Goal: Task Accomplishment & Management: Manage account settings

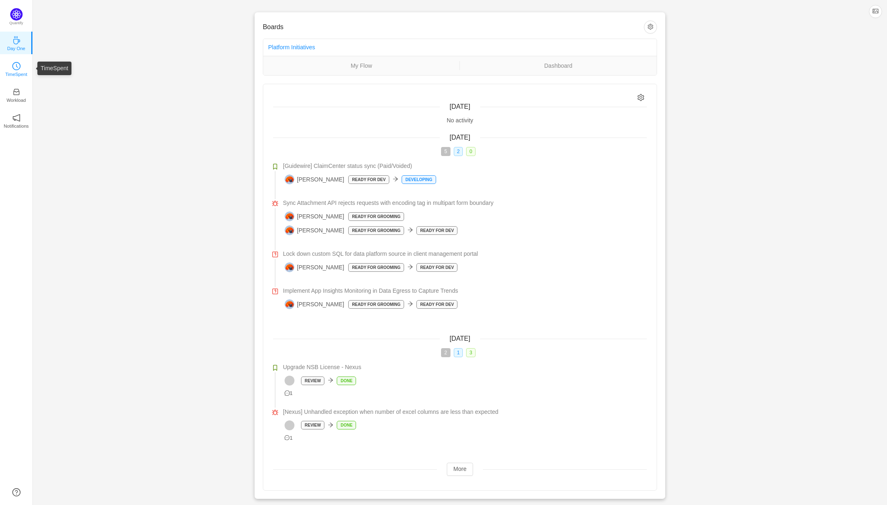
click at [26, 71] on p "TimeSpent" at bounding box center [16, 74] width 22 height 7
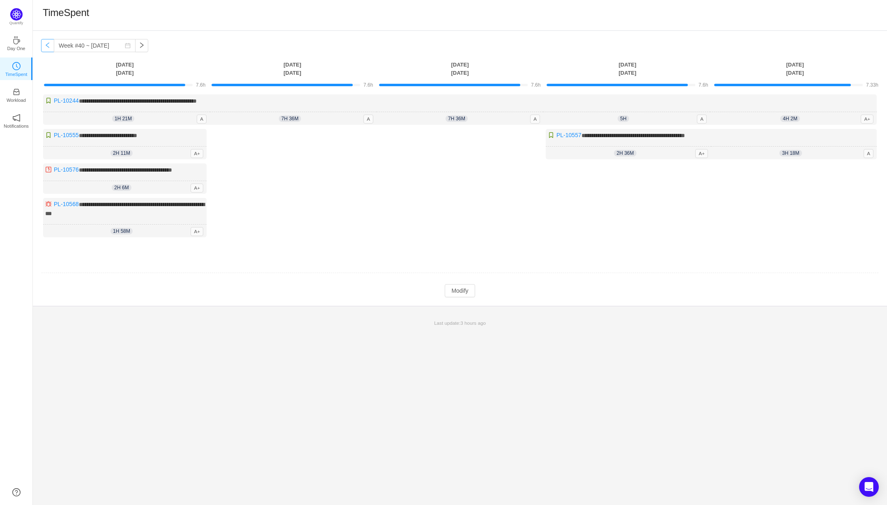
click at [47, 50] on button "button" at bounding box center [47, 45] width 13 height 13
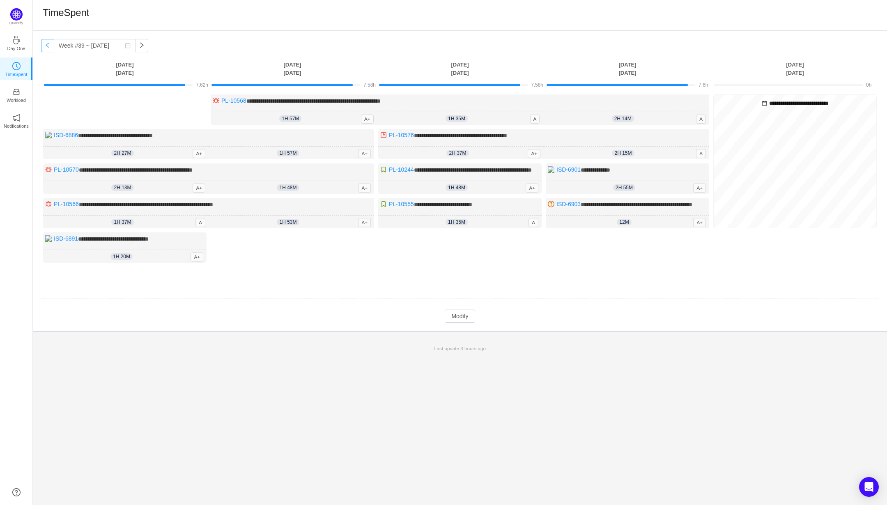
click at [47, 50] on button "button" at bounding box center [47, 45] width 13 height 13
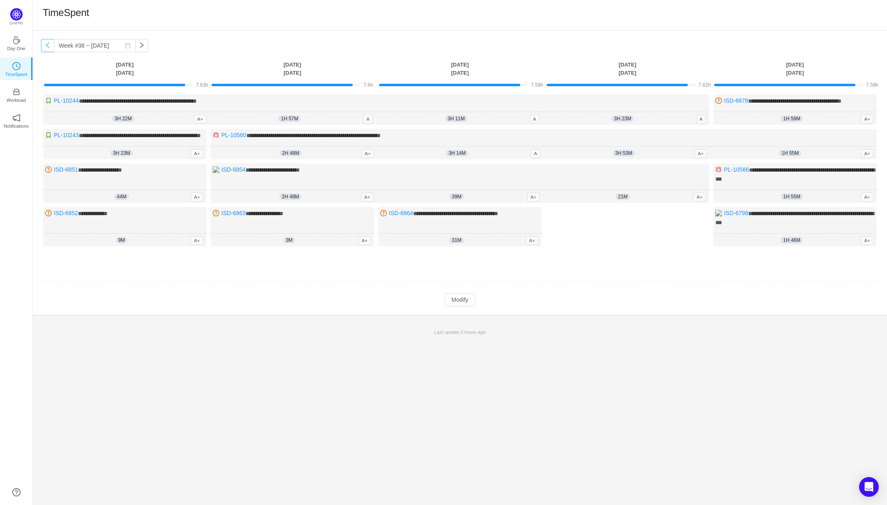
click at [47, 50] on button "button" at bounding box center [47, 45] width 13 height 13
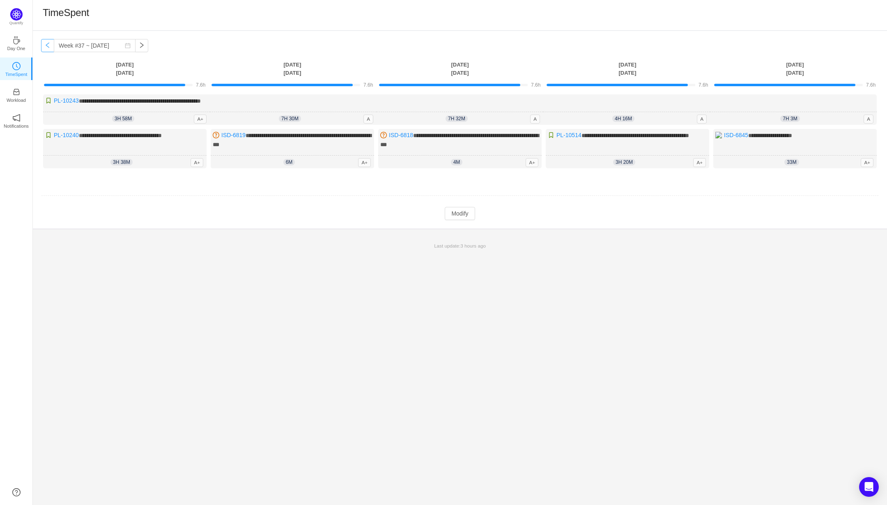
click at [47, 50] on button "button" at bounding box center [47, 45] width 13 height 13
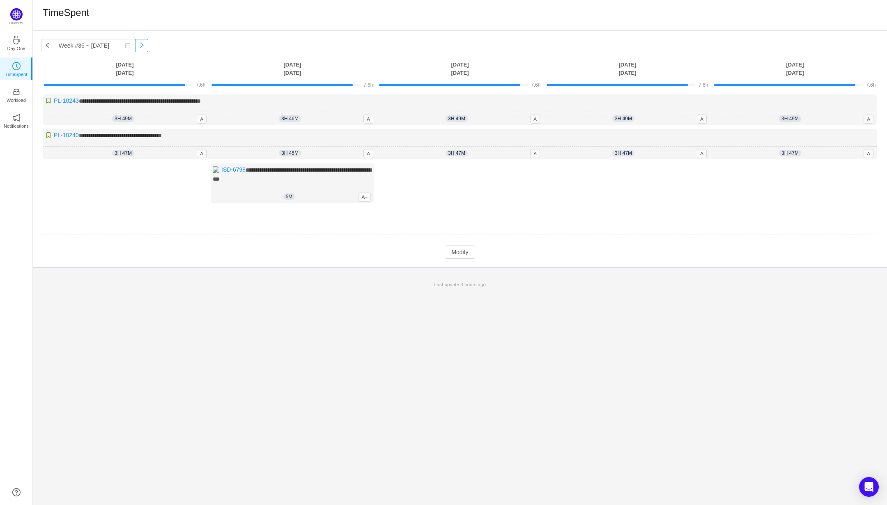
click at [141, 48] on button "button" at bounding box center [141, 45] width 13 height 13
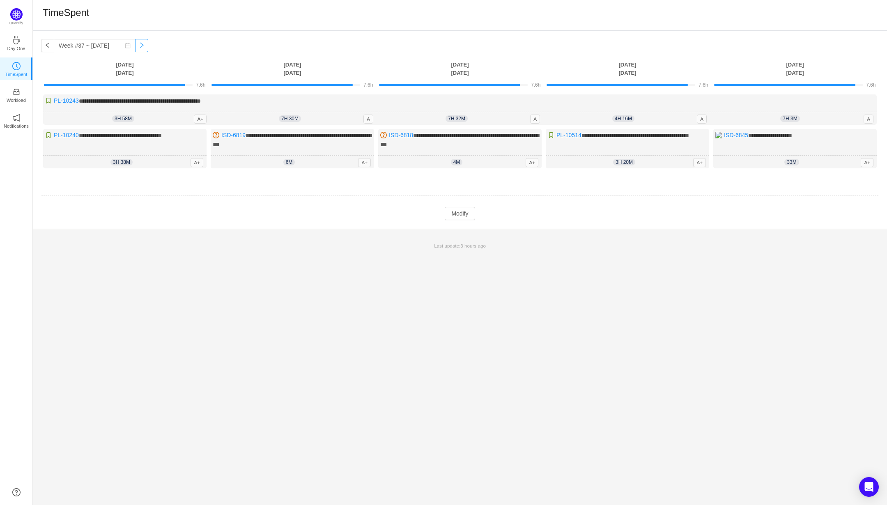
click at [141, 48] on button "button" at bounding box center [141, 45] width 13 height 13
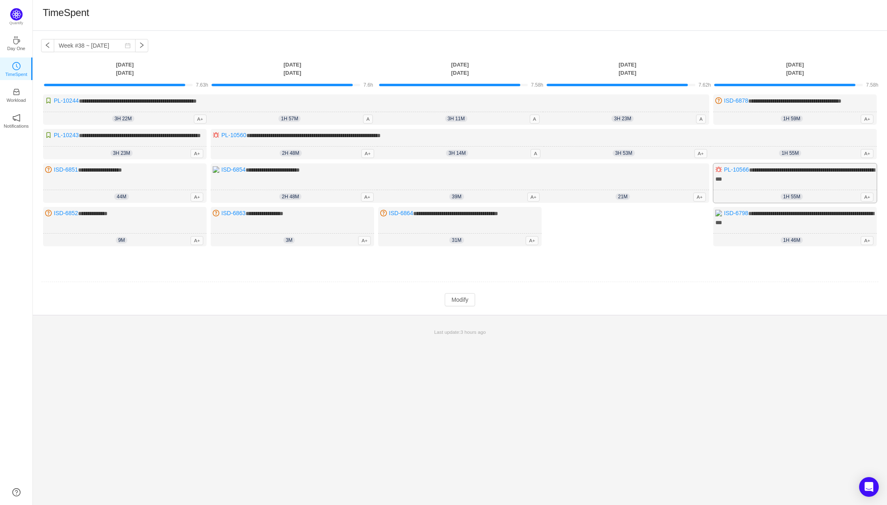
click at [789, 193] on div "**********" at bounding box center [795, 182] width 163 height 39
click at [803, 110] on div "**********" at bounding box center [795, 109] width 163 height 30
click at [788, 193] on div "**********" at bounding box center [795, 182] width 163 height 39
click at [779, 198] on div "1h 55m 1h 55m A+" at bounding box center [795, 196] width 163 height 13
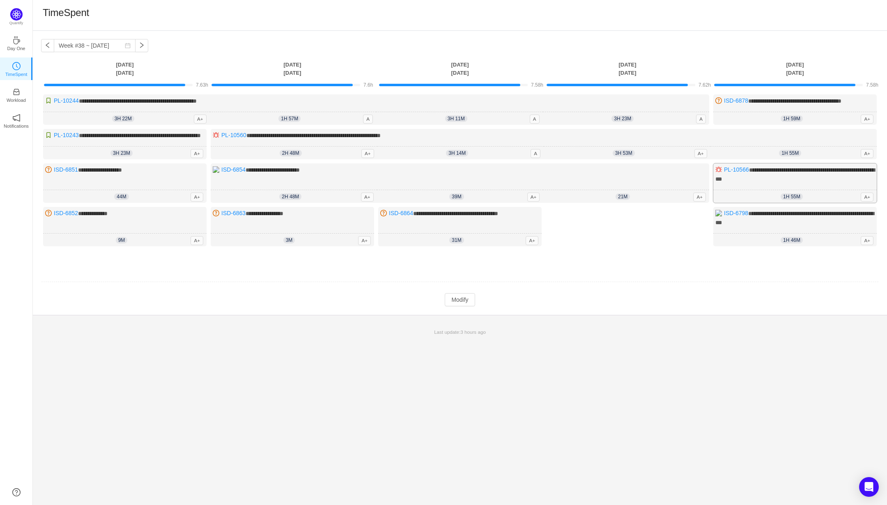
click at [794, 193] on div "**********" at bounding box center [795, 182] width 163 height 39
click at [464, 307] on td "Modify Cancel Submit" at bounding box center [460, 300] width 838 height 14
click at [459, 306] on button "Modify" at bounding box center [460, 299] width 30 height 13
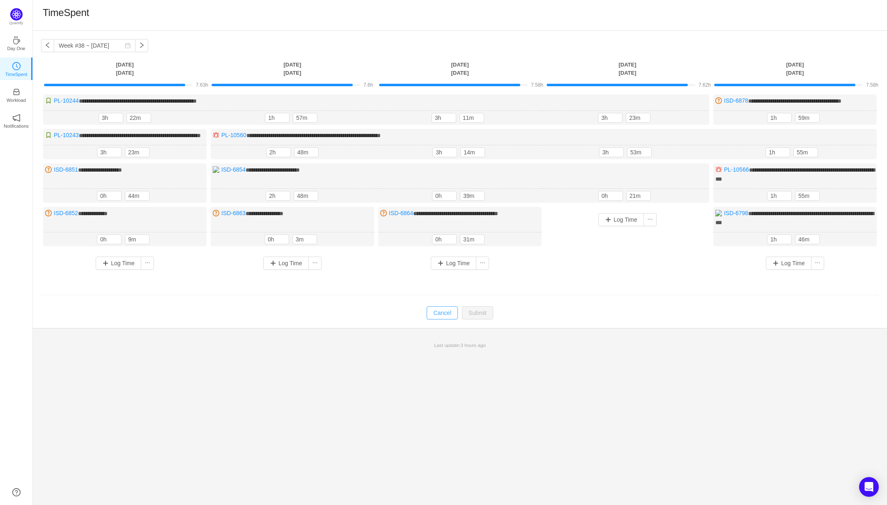
click at [448, 320] on button "Cancel" at bounding box center [442, 312] width 31 height 13
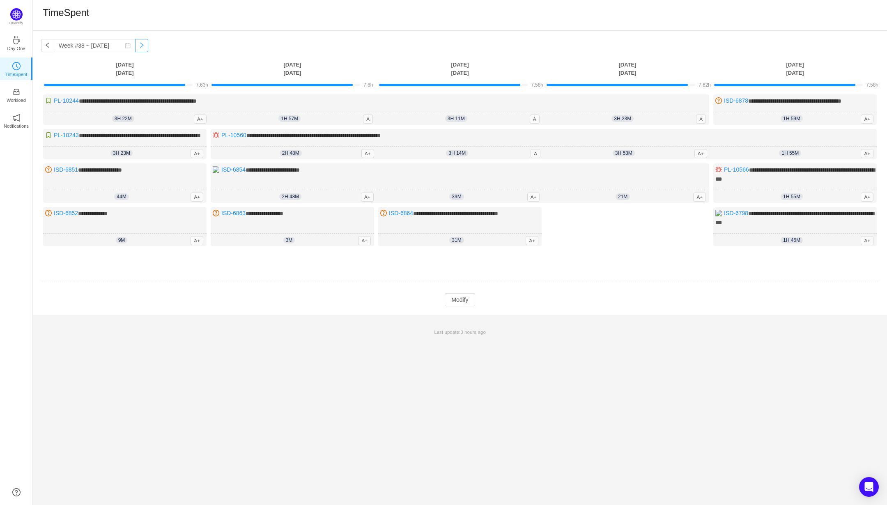
click at [139, 46] on button "button" at bounding box center [141, 45] width 13 height 13
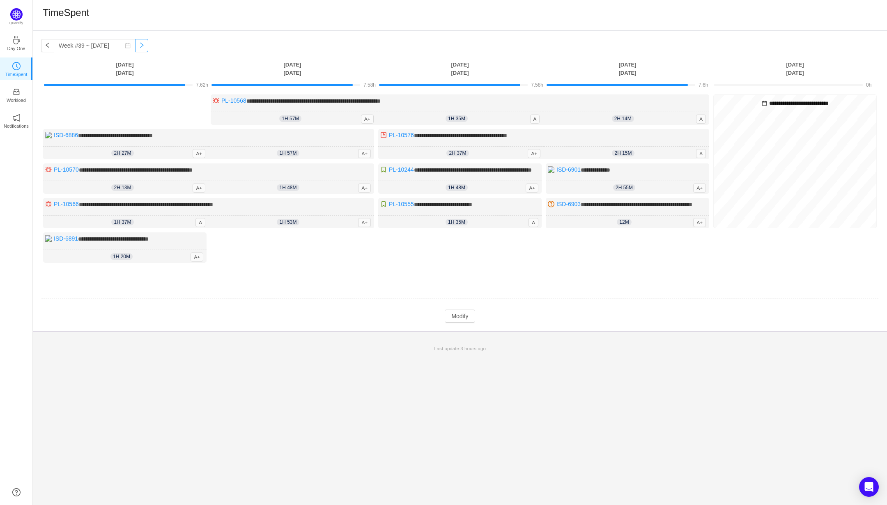
click at [139, 46] on button "button" at bounding box center [141, 45] width 13 height 13
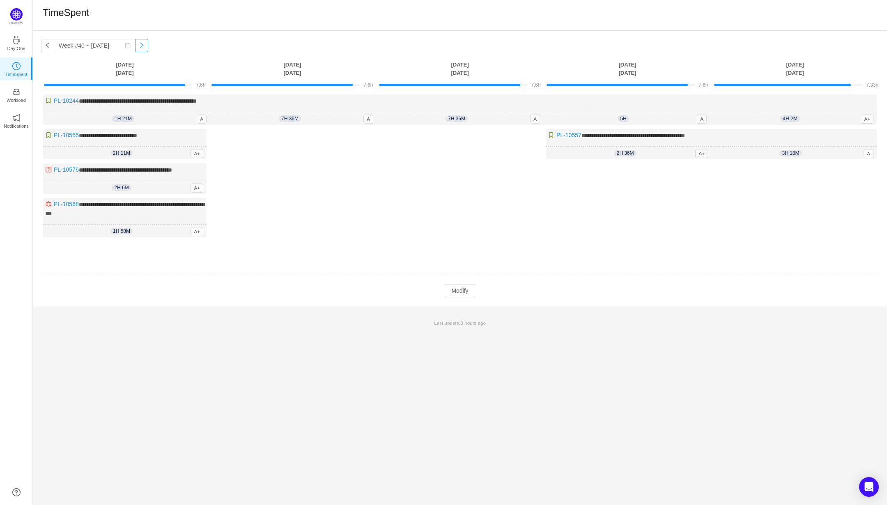
click at [139, 46] on button "button" at bounding box center [141, 45] width 13 height 13
click at [46, 47] on button "button" at bounding box center [47, 45] width 13 height 13
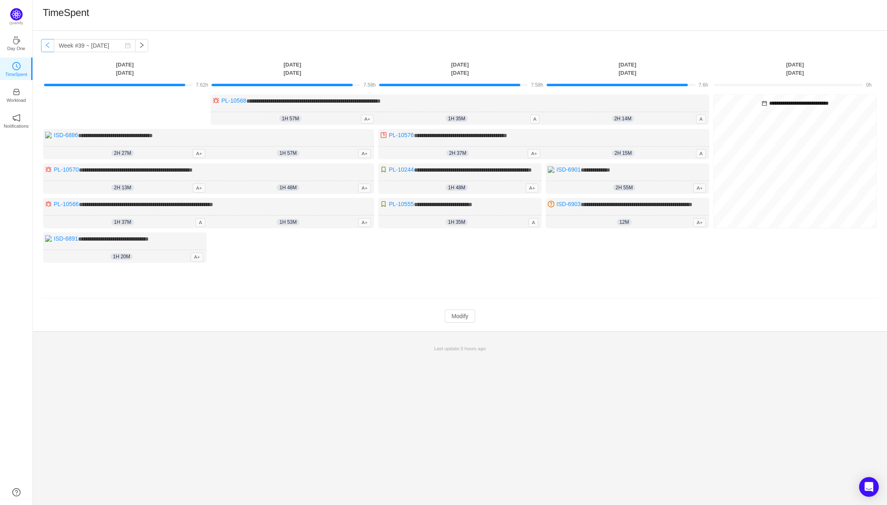
click at [46, 47] on button "button" at bounding box center [47, 45] width 13 height 13
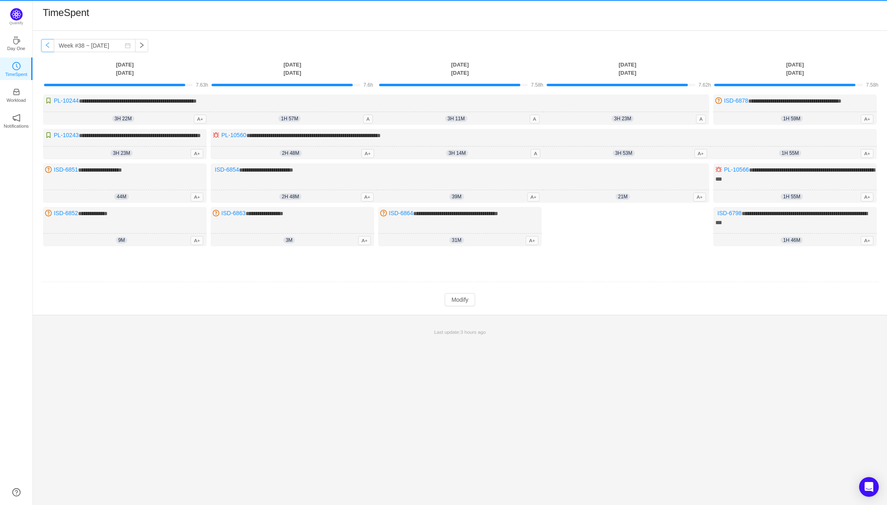
click at [46, 47] on button "button" at bounding box center [47, 45] width 13 height 13
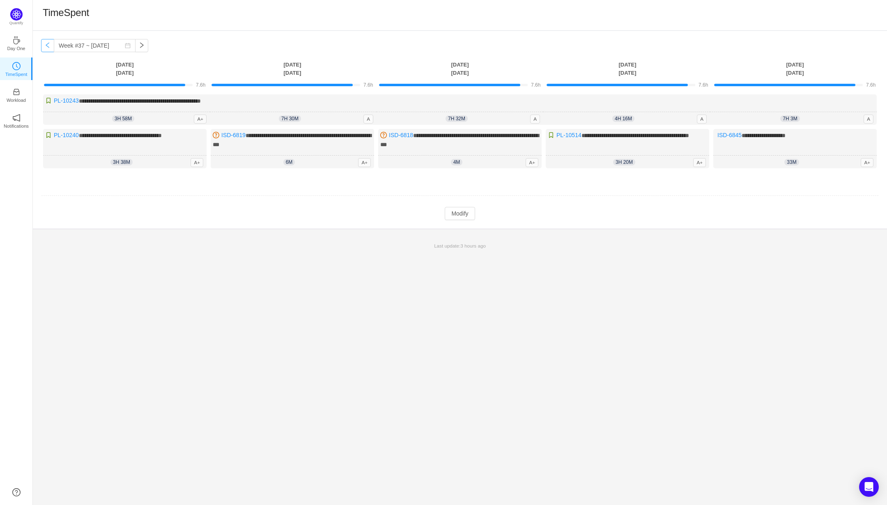
click at [46, 47] on button "button" at bounding box center [47, 45] width 13 height 13
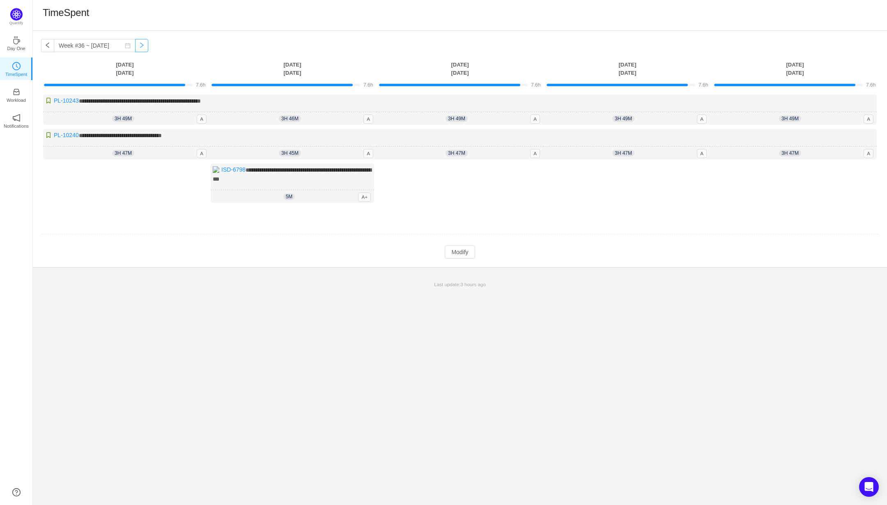
click at [140, 44] on button "button" at bounding box center [141, 45] width 13 height 13
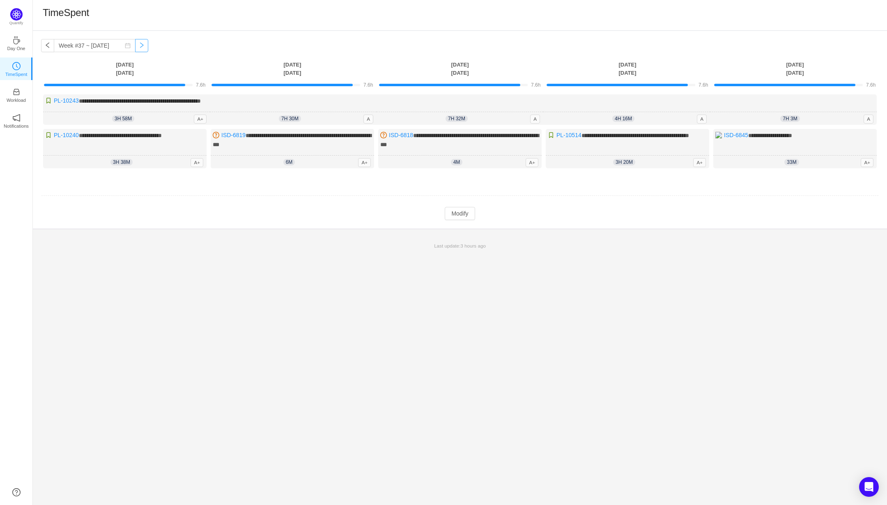
click at [140, 44] on button "button" at bounding box center [141, 45] width 13 height 13
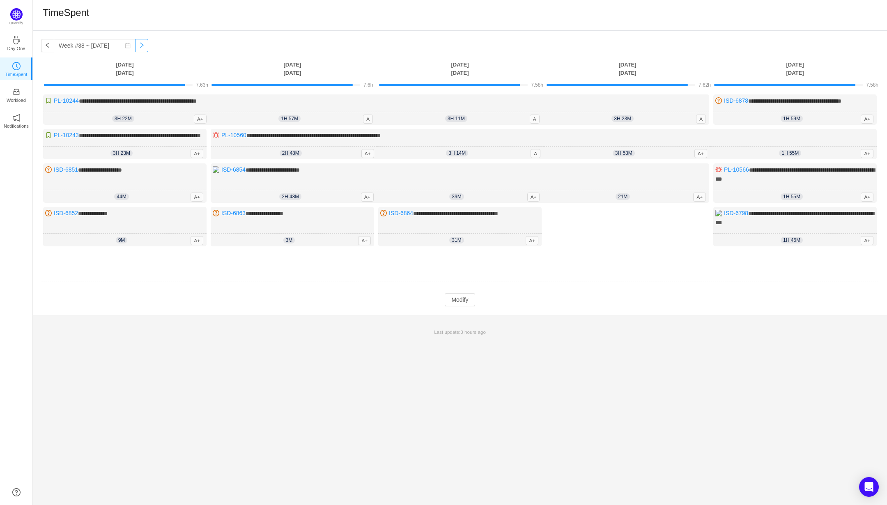
click at [140, 44] on button "button" at bounding box center [141, 45] width 13 height 13
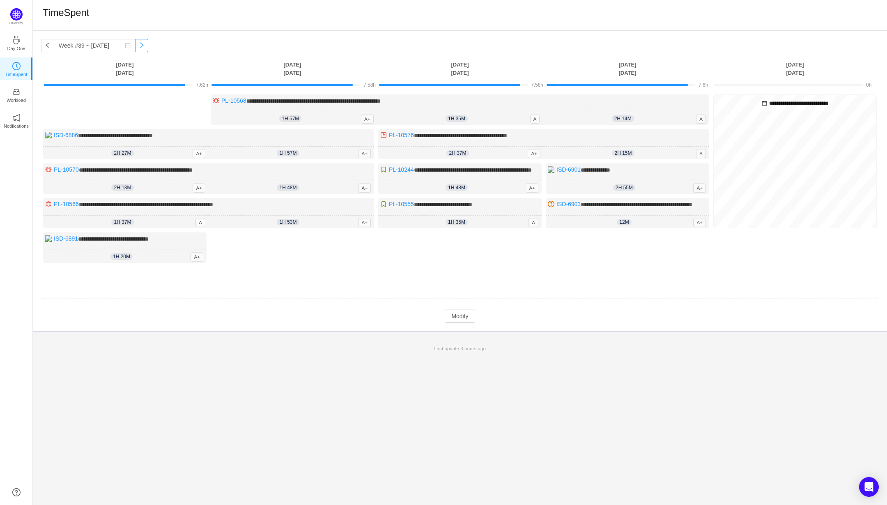
click at [140, 44] on button "button" at bounding box center [141, 45] width 13 height 13
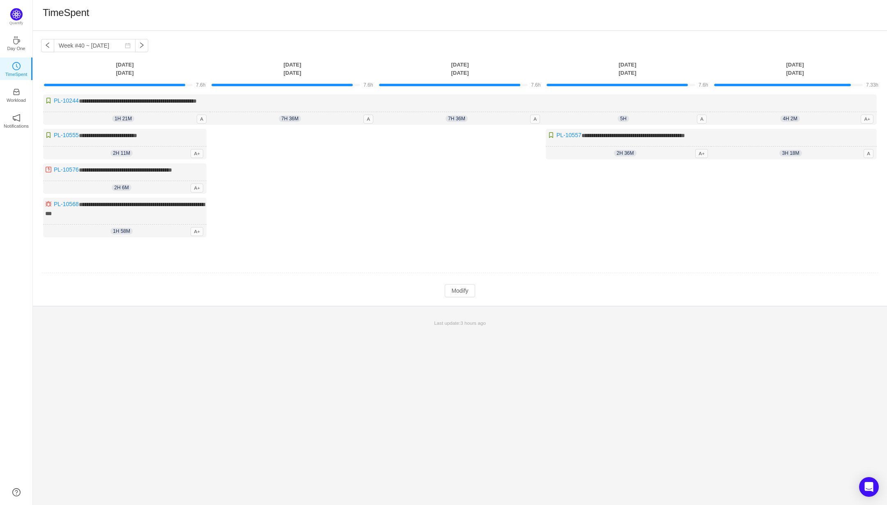
click at [311, 221] on div "Log Time" at bounding box center [292, 185] width 163 height 113
click at [49, 43] on button "button" at bounding box center [47, 45] width 13 height 13
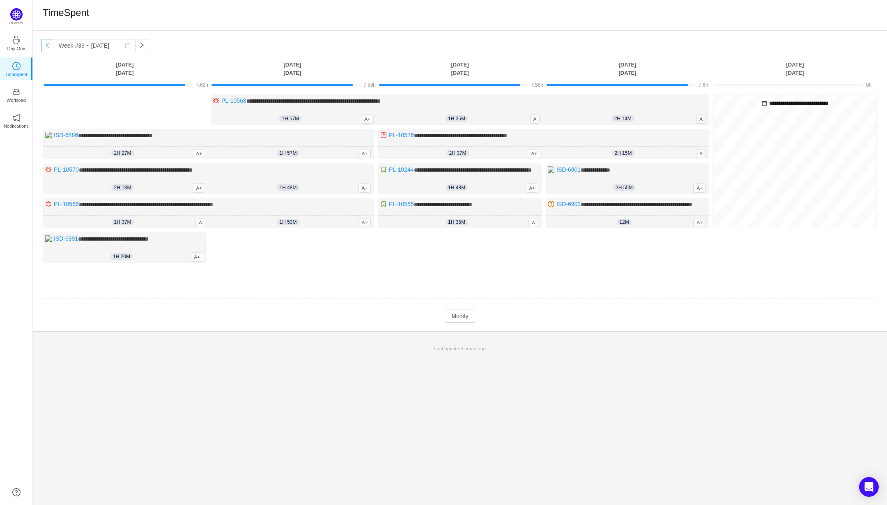
click at [47, 49] on button "button" at bounding box center [47, 45] width 13 height 13
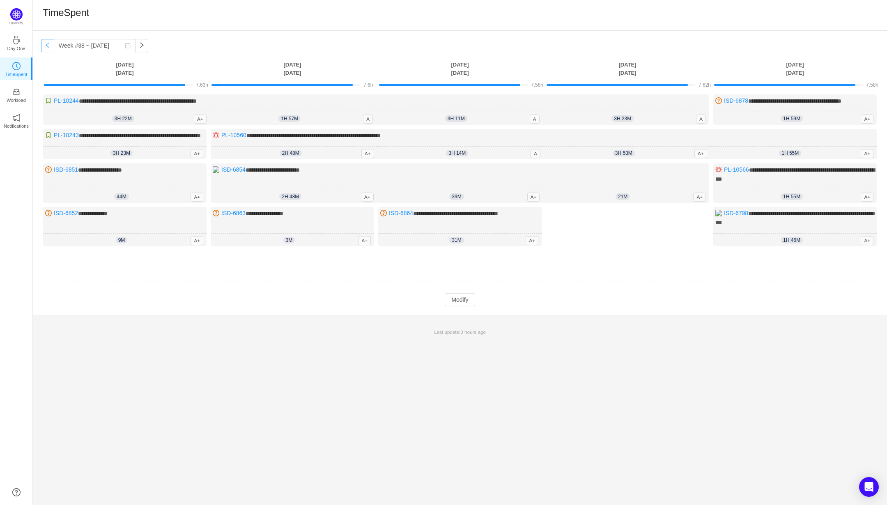
click at [47, 49] on button "button" at bounding box center [47, 45] width 13 height 13
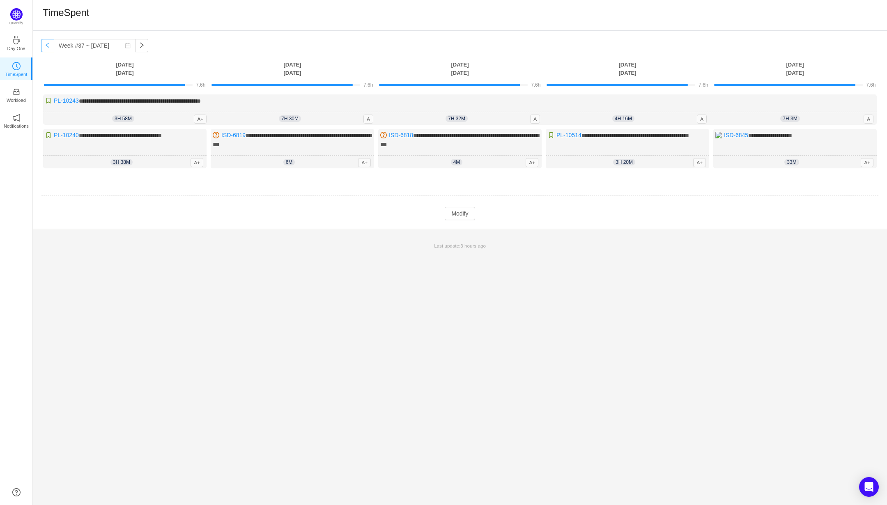
click at [45, 48] on button "button" at bounding box center [47, 45] width 13 height 13
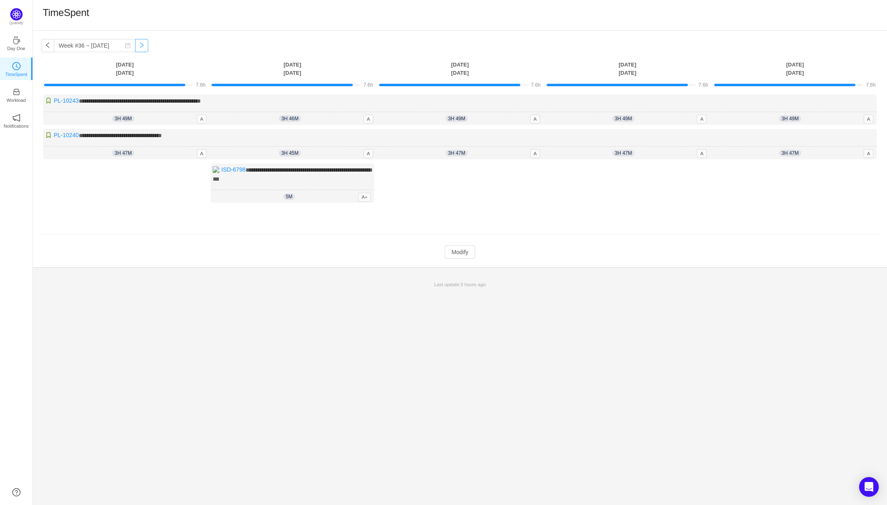
click at [138, 47] on button "button" at bounding box center [141, 45] width 13 height 13
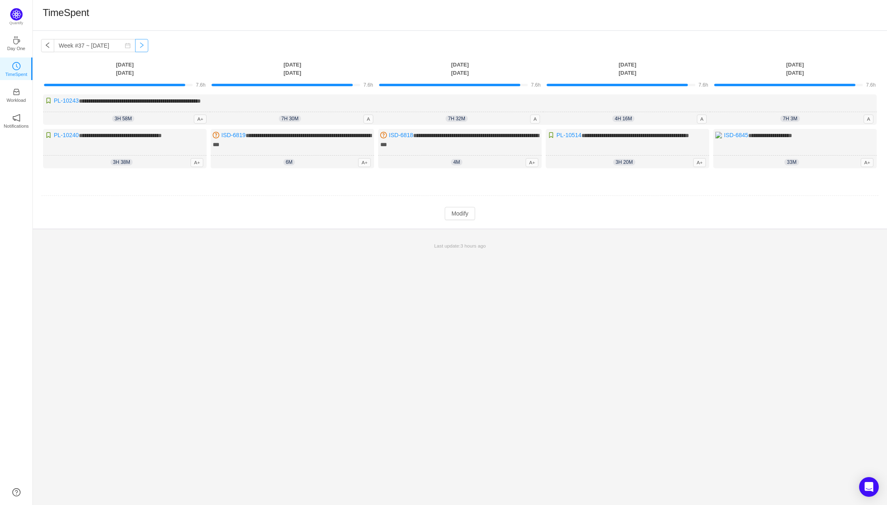
click at [138, 47] on button "button" at bounding box center [141, 45] width 13 height 13
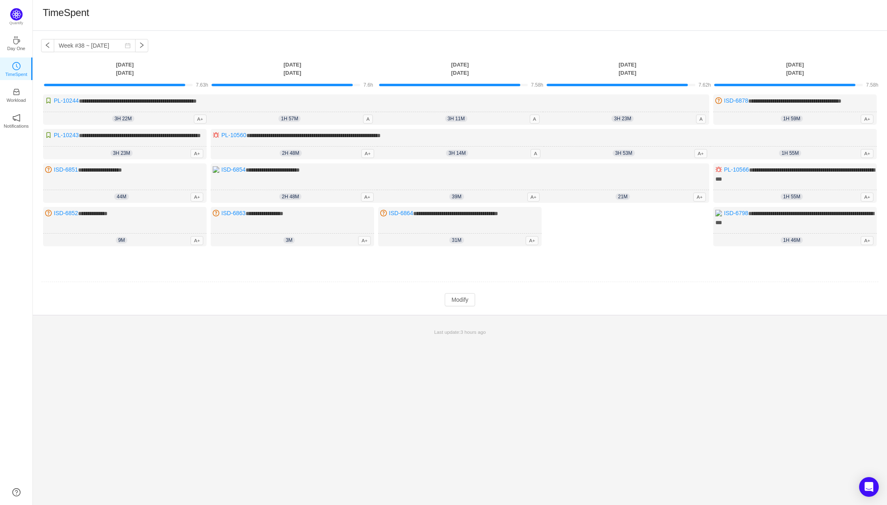
click at [95, 281] on td at bounding box center [460, 282] width 838 height 21
click at [140, 47] on button "button" at bounding box center [141, 45] width 13 height 13
type input "Week #39 ~ [DATE]"
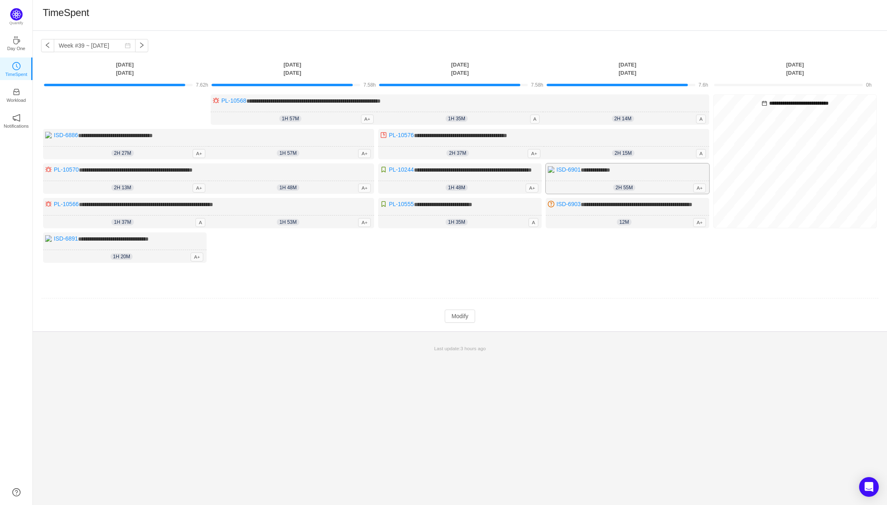
click at [639, 184] on div "**********" at bounding box center [627, 178] width 163 height 30
click at [467, 323] on button "Modify" at bounding box center [460, 316] width 30 height 13
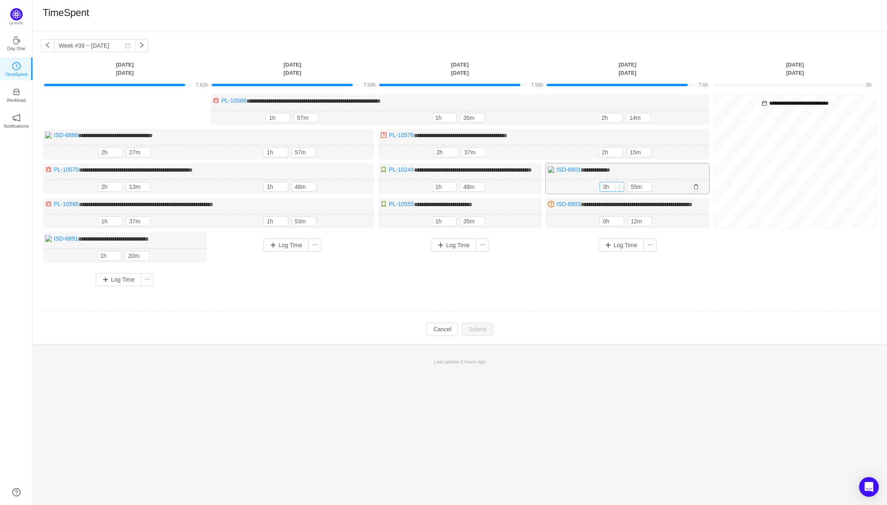
click at [617, 188] on span "Increase Value" at bounding box center [619, 184] width 9 height 5
click at [621, 190] on icon "icon: down" at bounding box center [620, 188] width 3 height 3
click at [621, 191] on icon "icon: down" at bounding box center [620, 189] width 3 height 3
type input "0h"
click at [621, 191] on icon "icon: down" at bounding box center [620, 189] width 3 height 3
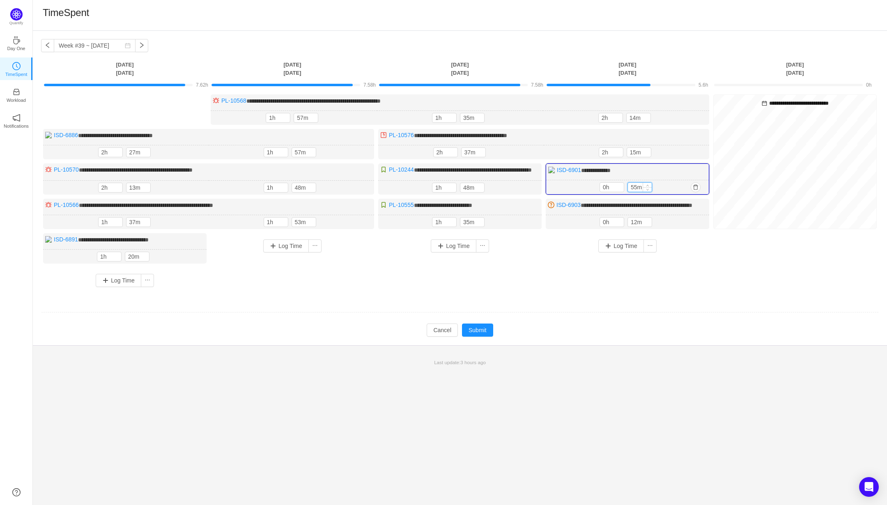
drag, startPoint x: 642, startPoint y: 196, endPoint x: 622, endPoint y: 196, distance: 20.1
click at [628, 192] on input "55m" at bounding box center [640, 187] width 24 height 9
type input "5m"
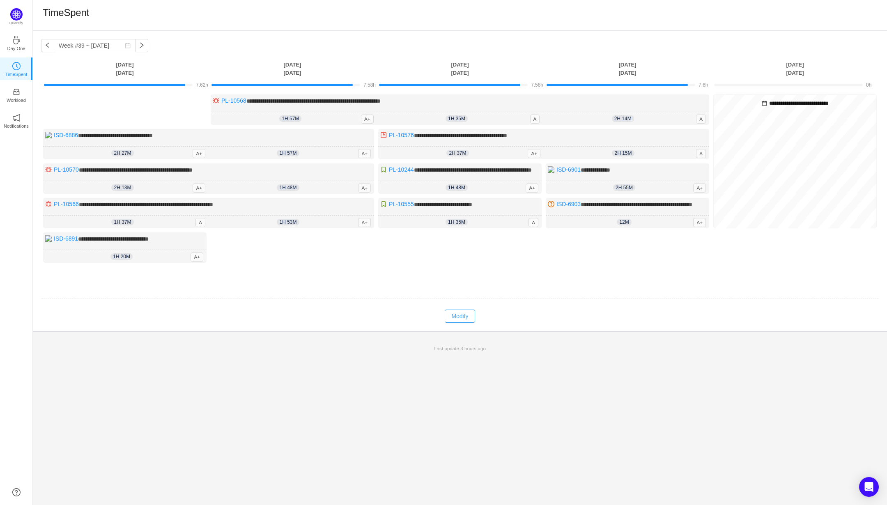
click at [467, 323] on button "Modify" at bounding box center [460, 316] width 30 height 13
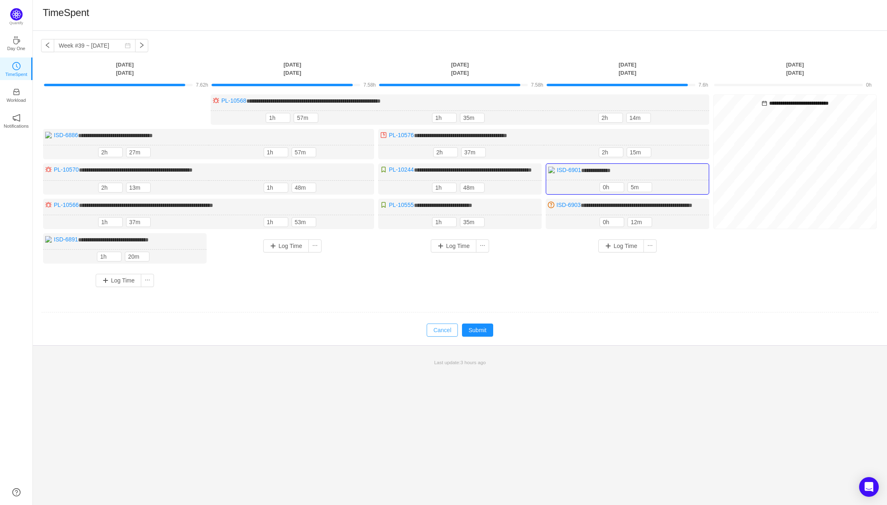
click at [437, 337] on button "Cancel" at bounding box center [442, 330] width 31 height 13
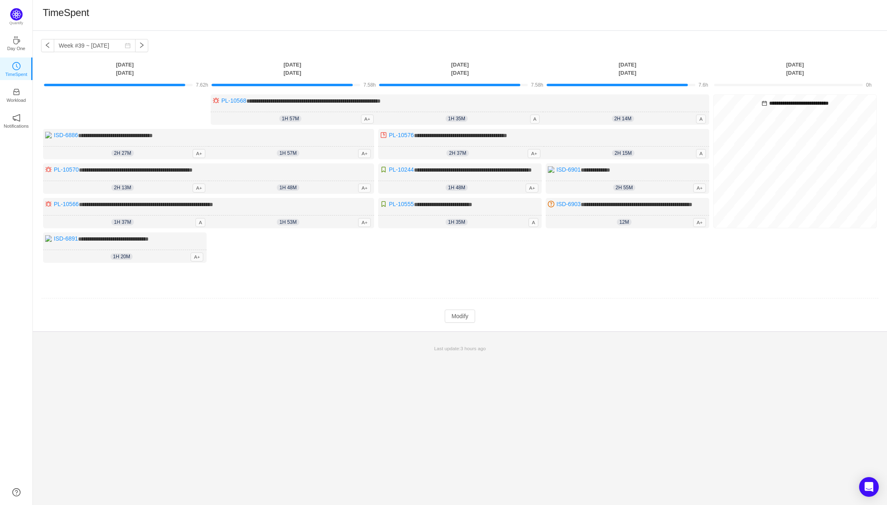
type input "2h"
type input "55m"
click at [462, 323] on button "Modify" at bounding box center [460, 316] width 30 height 13
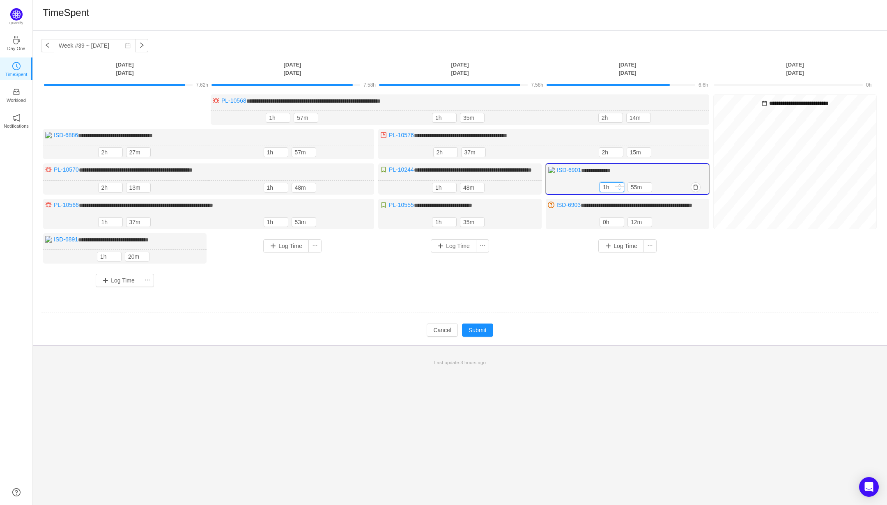
click at [615, 192] on span "Decrease Value" at bounding box center [619, 188] width 9 height 5
click at [617, 195] on div "1h 55m 1h 55m" at bounding box center [627, 187] width 163 height 14
click at [615, 192] on div at bounding box center [619, 187] width 9 height 9
type input "0h"
click at [617, 192] on span "Decrease Value" at bounding box center [619, 188] width 9 height 5
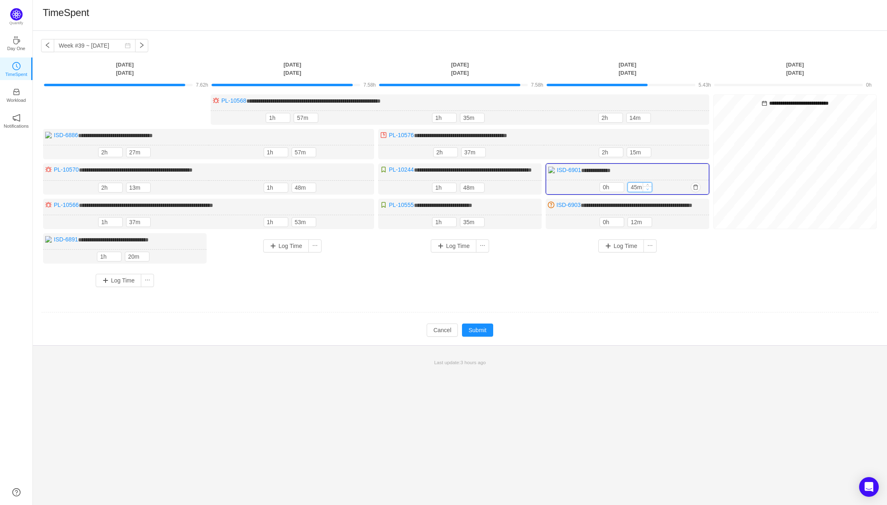
click at [645, 192] on span "Decrease Value" at bounding box center [647, 188] width 9 height 5
type input "5m"
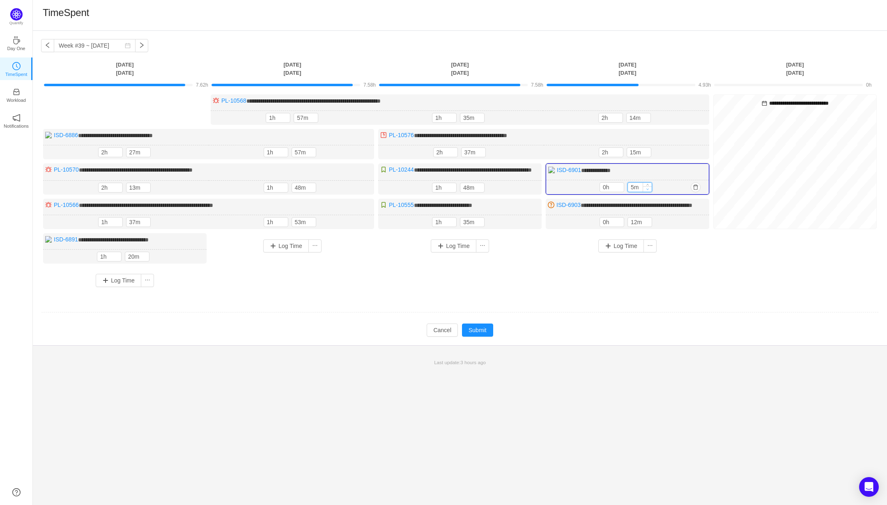
click at [645, 192] on span "Decrease Value" at bounding box center [647, 188] width 9 height 5
click at [635, 253] on button "Log Time" at bounding box center [621, 245] width 46 height 13
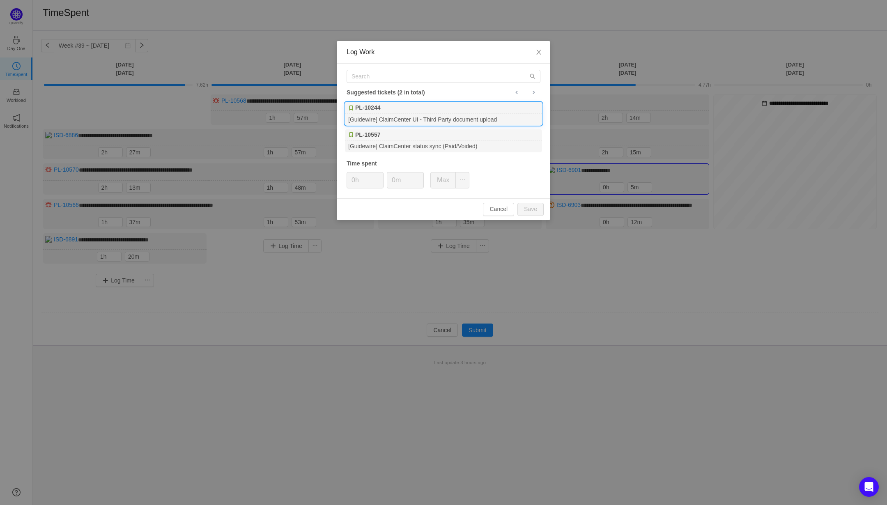
click at [476, 113] on div "PL-10244" at bounding box center [443, 108] width 197 height 12
click at [452, 184] on button "Max" at bounding box center [442, 180] width 25 height 16
click at [382, 187] on span "Decrease Value" at bounding box center [379, 183] width 9 height 9
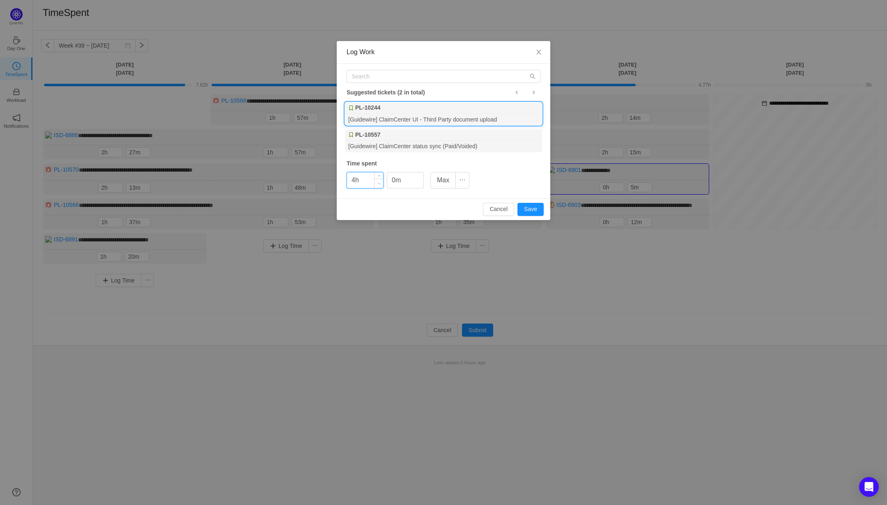
click at [382, 187] on span "Decrease Value" at bounding box center [379, 183] width 9 height 9
click at [373, 185] on input "3h" at bounding box center [365, 181] width 36 height 16
click at [378, 185] on icon "icon: down" at bounding box center [379, 183] width 3 height 3
click at [521, 207] on button "Save" at bounding box center [531, 209] width 26 height 13
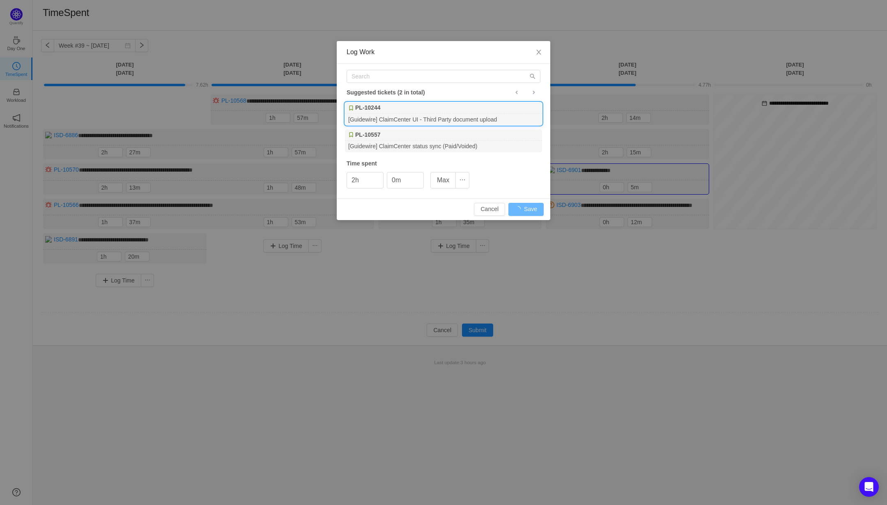
type input "0h"
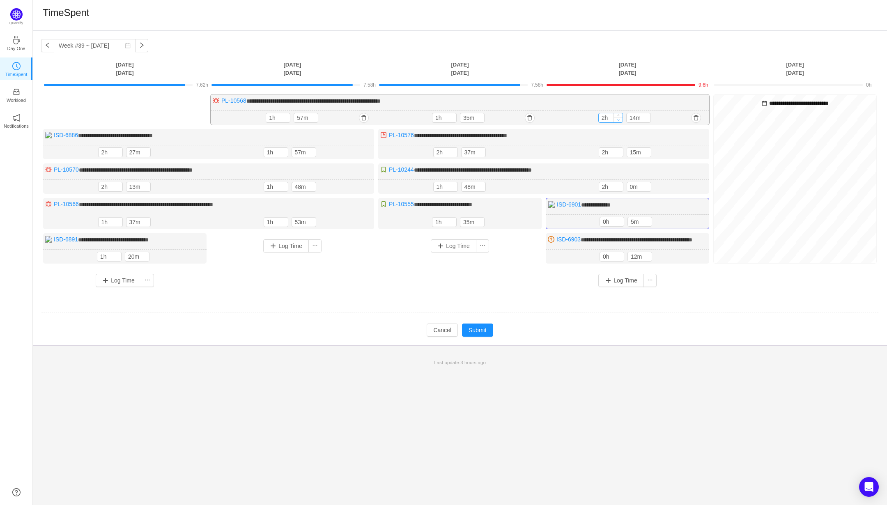
type input "1h"
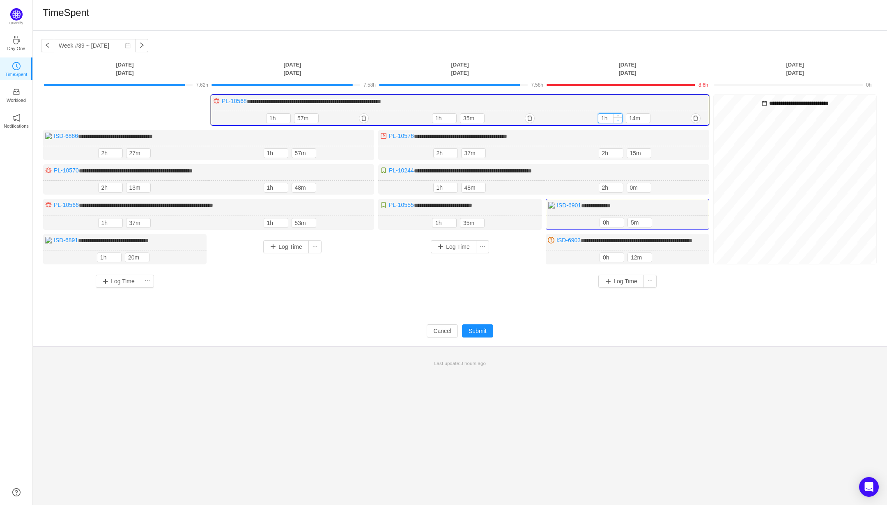
click at [616, 120] on span "Decrease Value" at bounding box center [618, 119] width 9 height 5
click at [440, 338] on button "Cancel" at bounding box center [442, 331] width 31 height 13
type input "2h"
type input "55m"
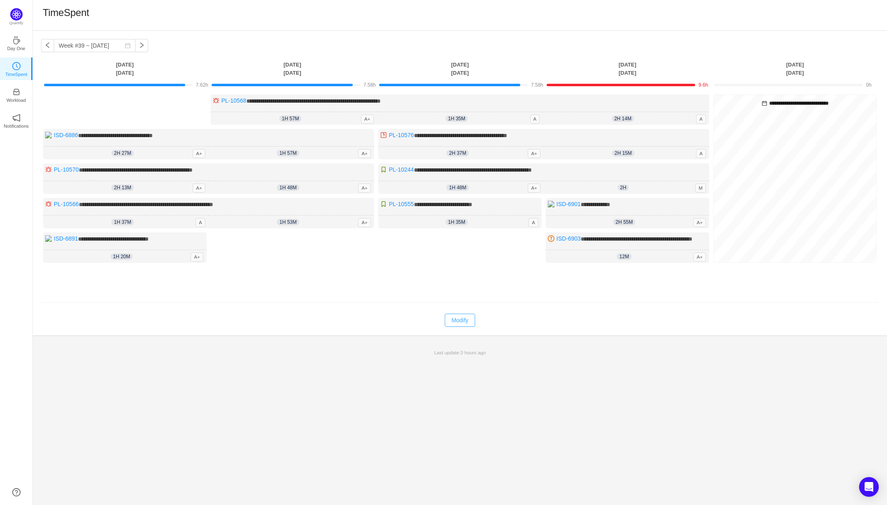
click at [458, 322] on button "Modify" at bounding box center [460, 320] width 30 height 13
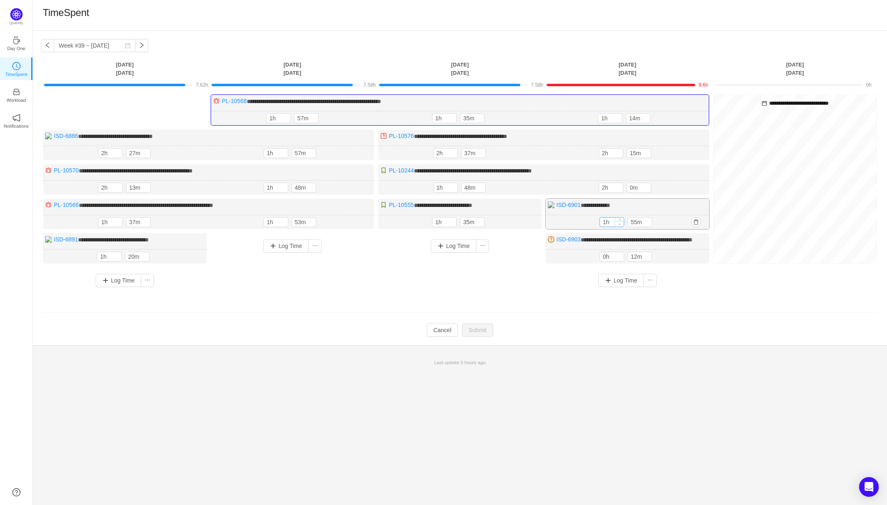
click at [619, 224] on icon "icon: down" at bounding box center [620, 224] width 3 height 3
type input "0h"
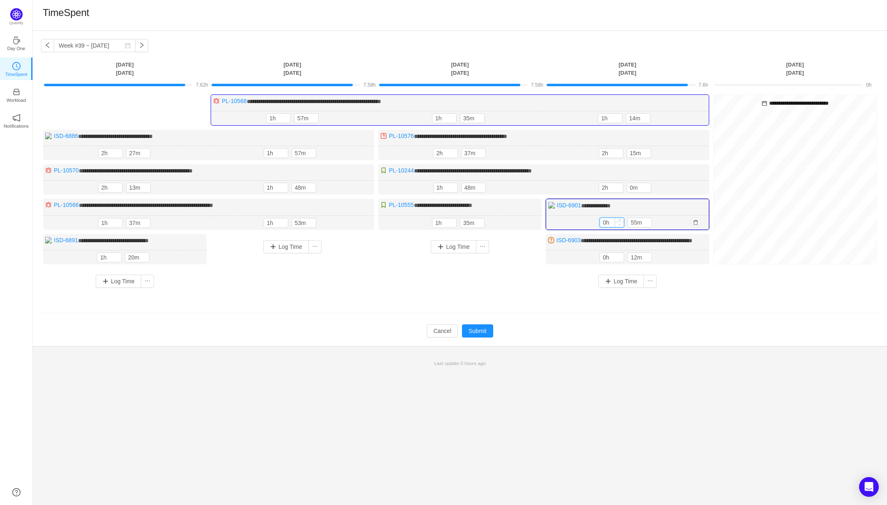
click at [619, 224] on icon "icon: down" at bounding box center [620, 224] width 3 height 3
click at [648, 223] on icon "icon: down" at bounding box center [648, 224] width 3 height 3
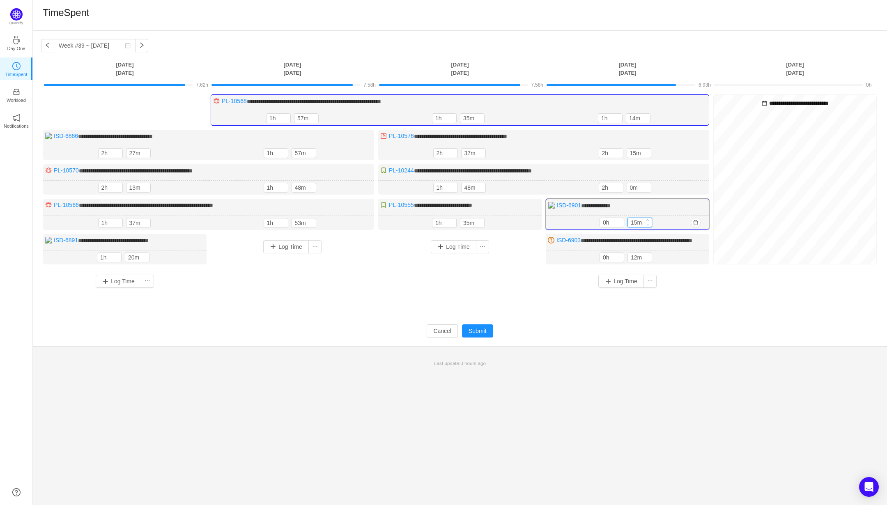
type input "5m"
click at [648, 223] on icon "icon: down" at bounding box center [648, 224] width 3 height 3
click at [637, 189] on input "0m" at bounding box center [639, 187] width 24 height 9
click at [647, 185] on icon "icon: up" at bounding box center [646, 186] width 3 height 3
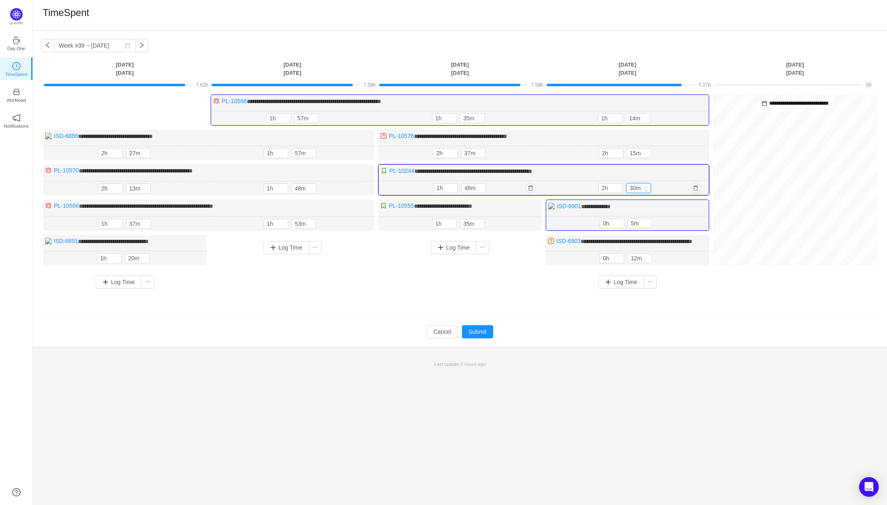
click at [647, 185] on icon "icon: up" at bounding box center [646, 186] width 3 height 3
type input "50m"
click at [647, 185] on icon "icon: up" at bounding box center [646, 186] width 3 height 3
click at [484, 338] on button "Submit" at bounding box center [477, 331] width 31 height 13
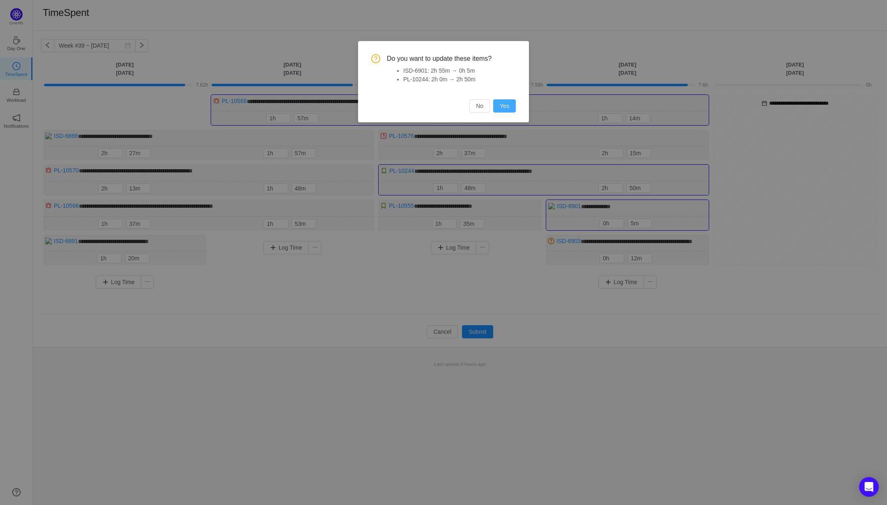
click at [507, 113] on button "Yes" at bounding box center [504, 105] width 23 height 13
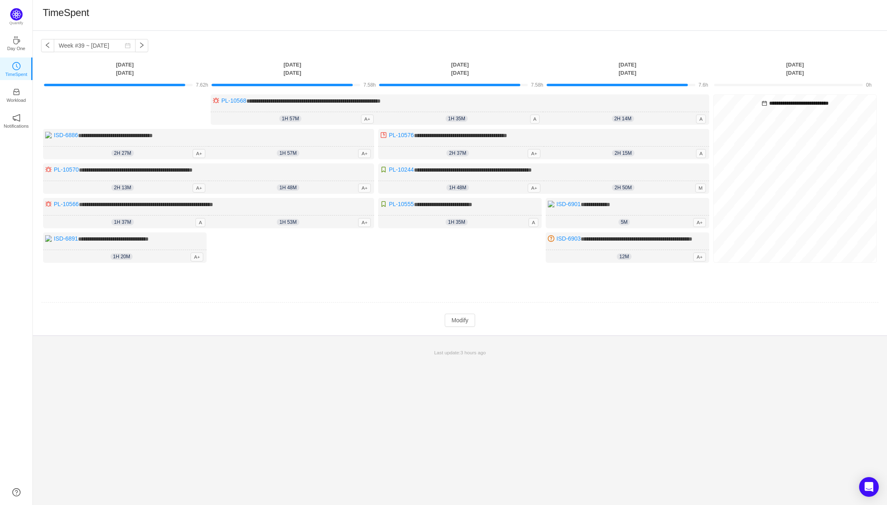
click at [495, 279] on div "Log Time" at bounding box center [459, 255] width 163 height 47
click at [45, 46] on button "button" at bounding box center [47, 45] width 13 height 13
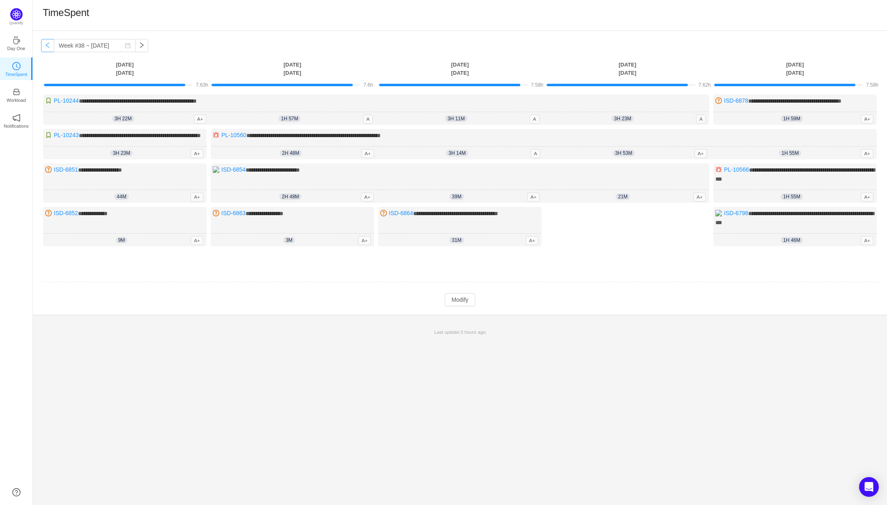
click at [46, 46] on button "button" at bounding box center [47, 45] width 13 height 13
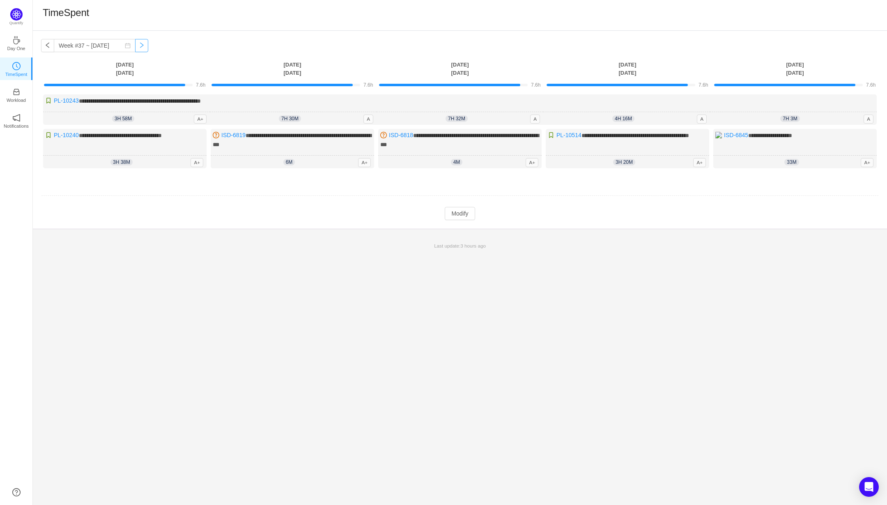
click at [136, 49] on button "button" at bounding box center [141, 45] width 13 height 13
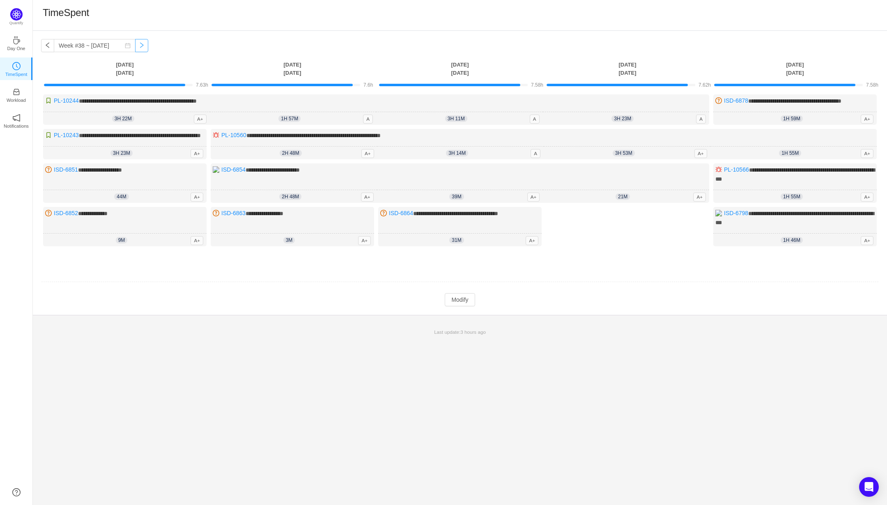
click at [136, 49] on button "button" at bounding box center [141, 45] width 13 height 13
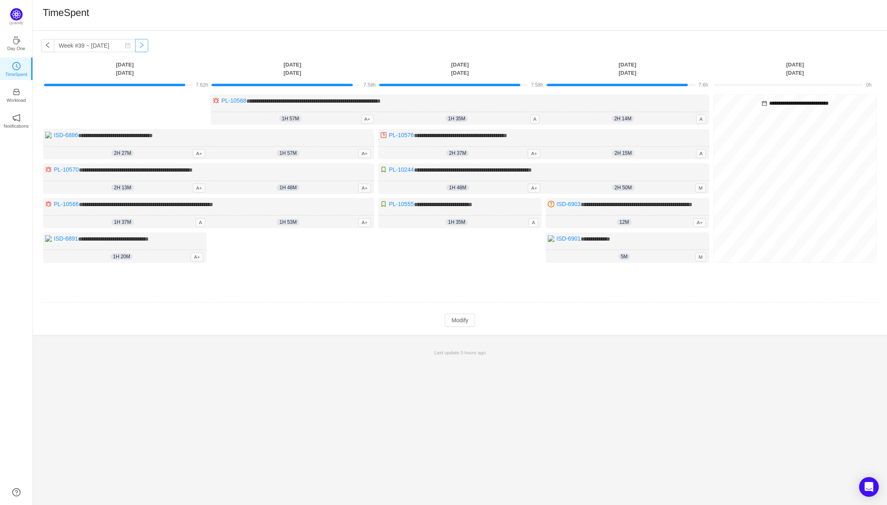
click at [136, 49] on button "button" at bounding box center [141, 45] width 13 height 13
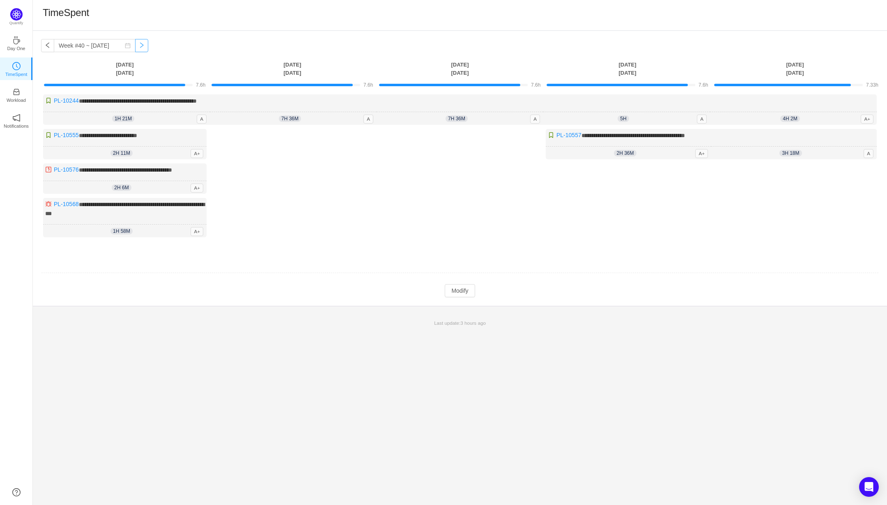
click at [136, 49] on button "button" at bounding box center [141, 45] width 13 height 13
click at [136, 42] on button "button" at bounding box center [141, 45] width 13 height 13
click at [46, 47] on button "button" at bounding box center [47, 45] width 13 height 13
type input "Week #39 ~ [DATE]"
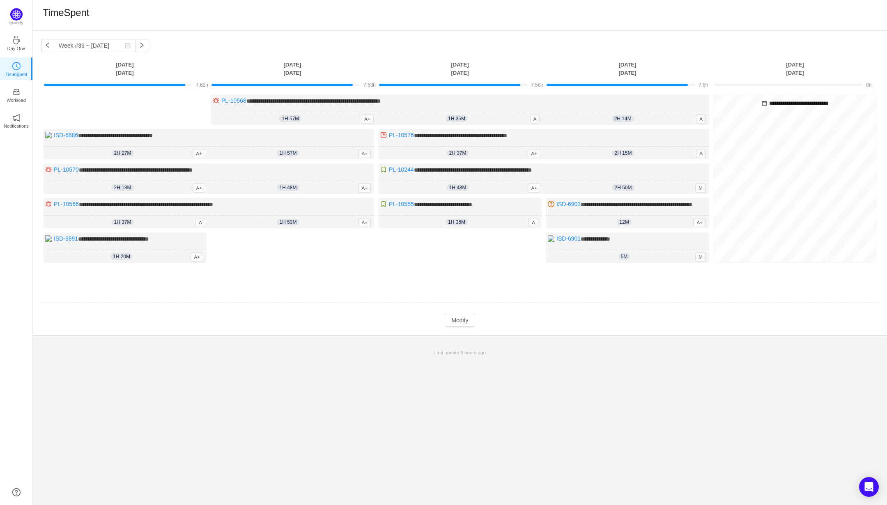
click at [412, 292] on td "**********" at bounding box center [460, 192] width 838 height 201
